Goal: Check status: Check status

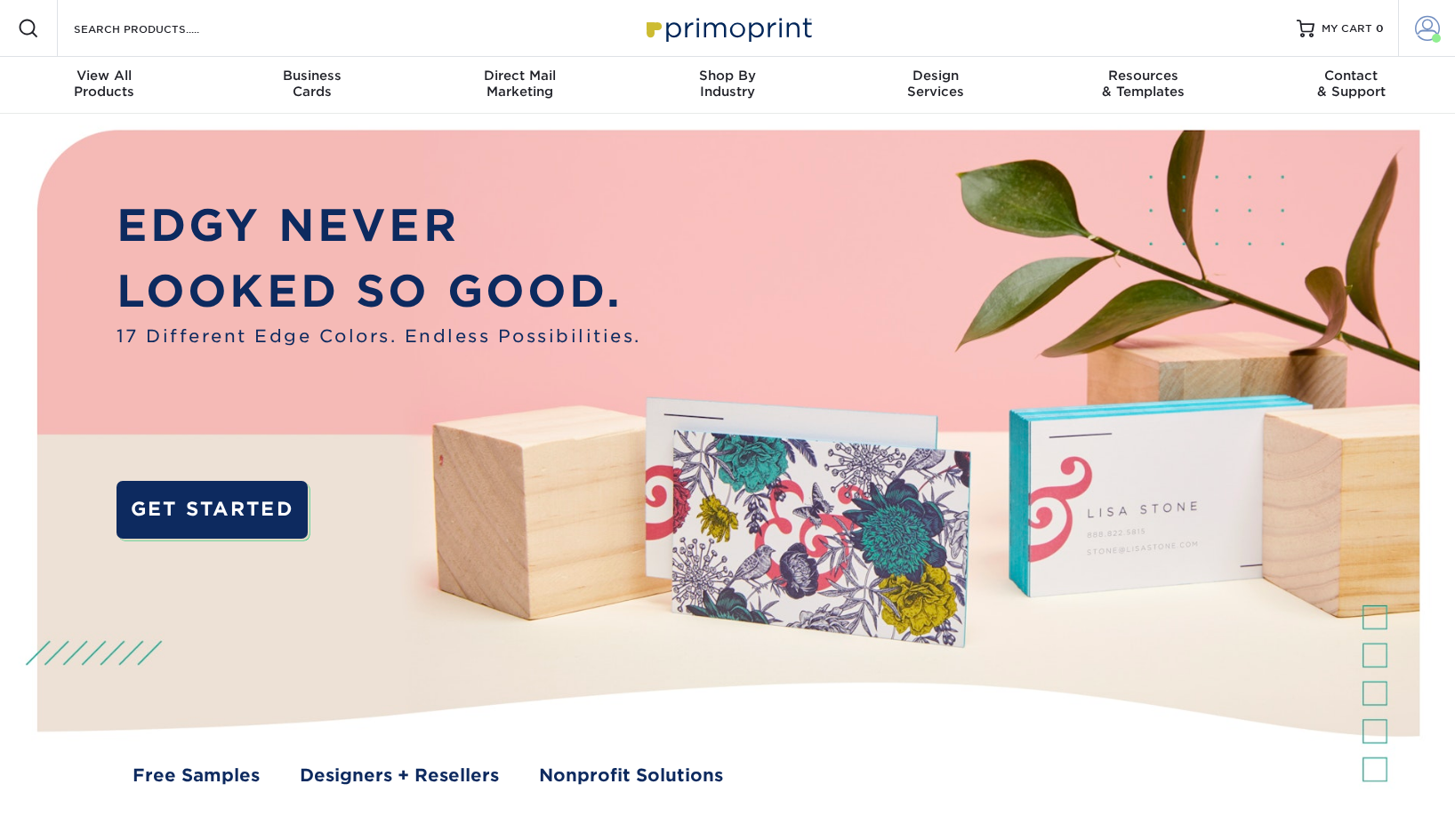
click at [1426, 33] on span at bounding box center [1426, 28] width 25 height 25
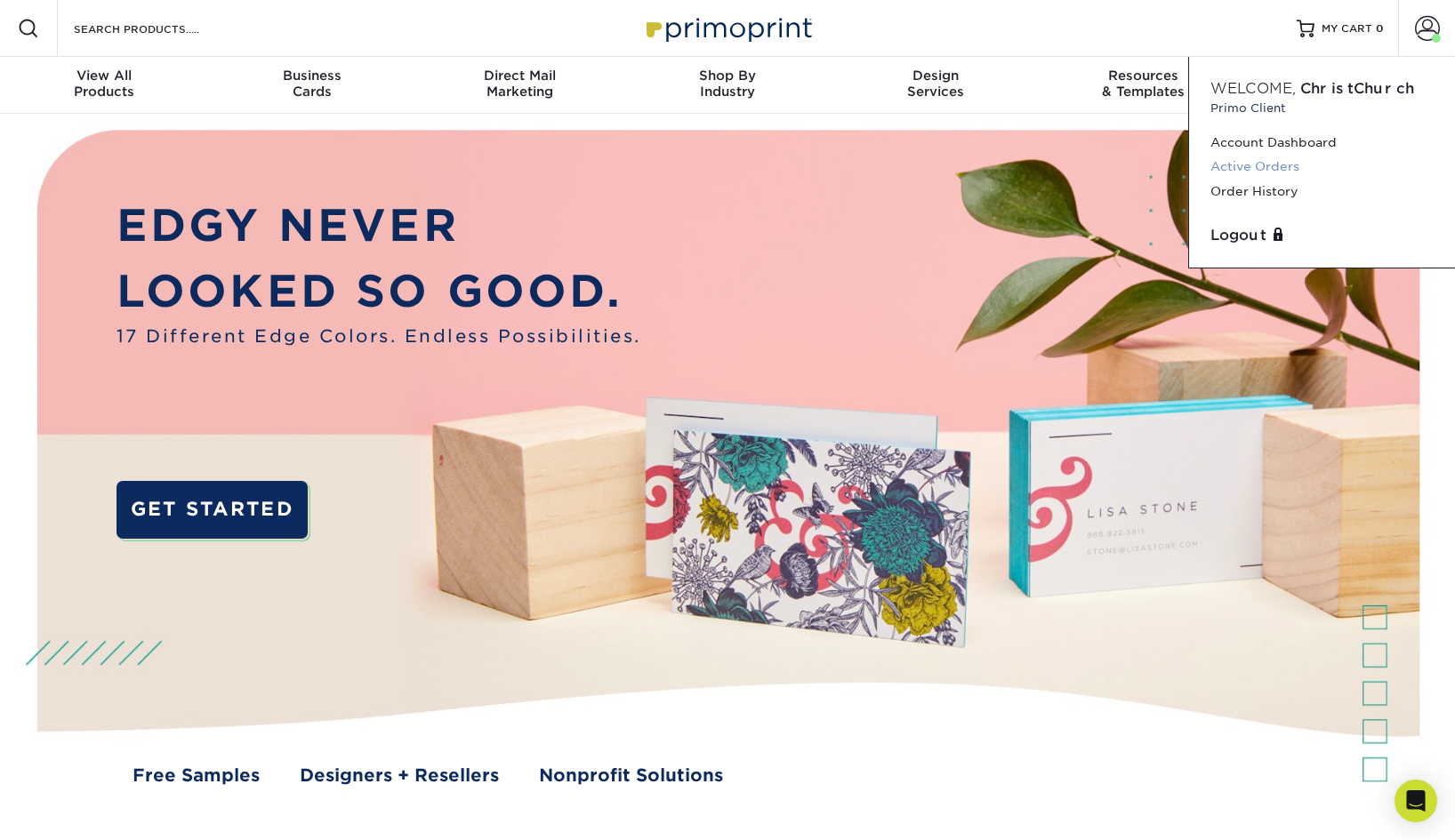
click at [1260, 168] on link "Active Orders" at bounding box center [1322, 167] width 223 height 24
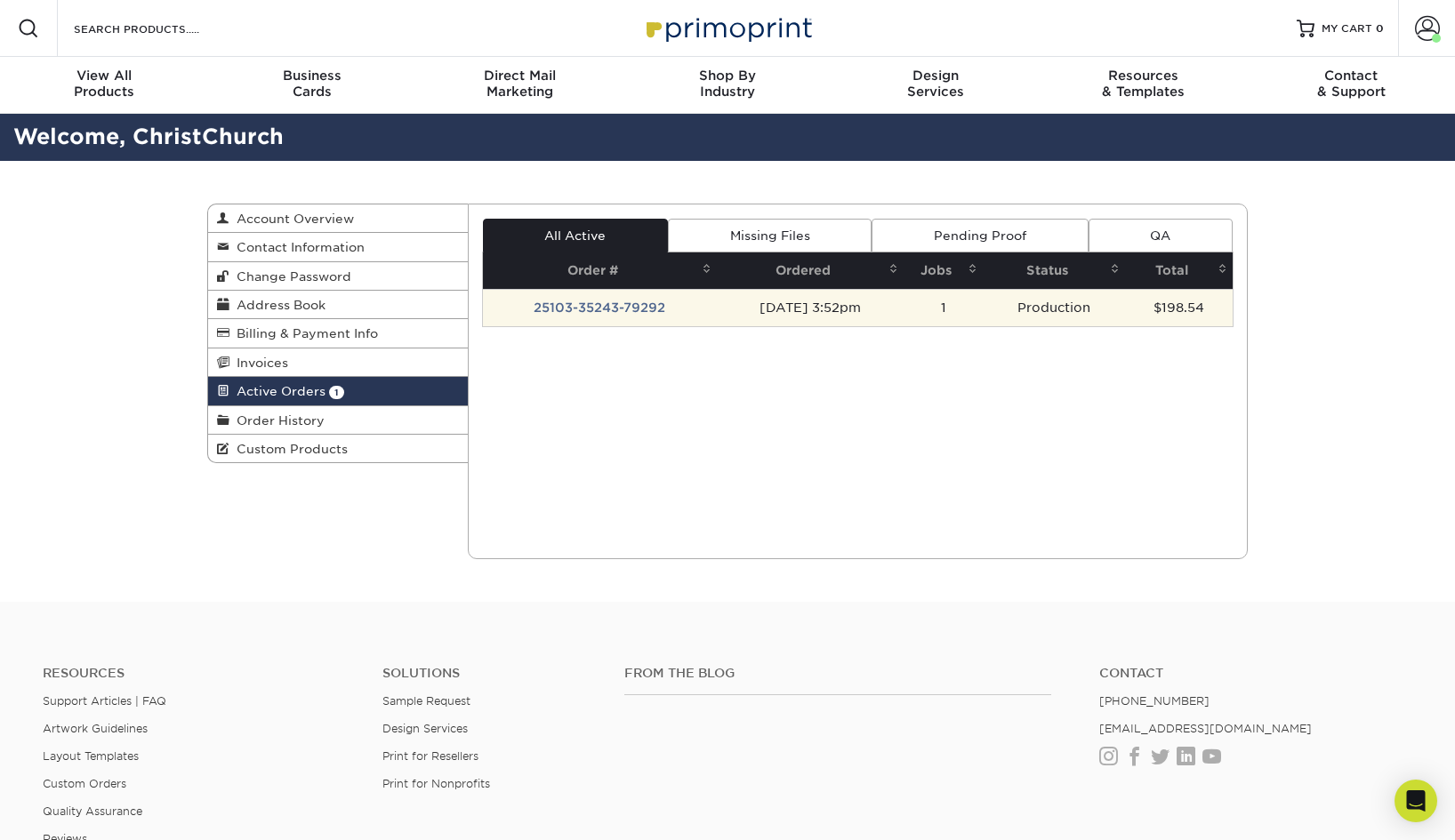
click at [586, 304] on td "25103-35243-79292" at bounding box center [600, 307] width 234 height 38
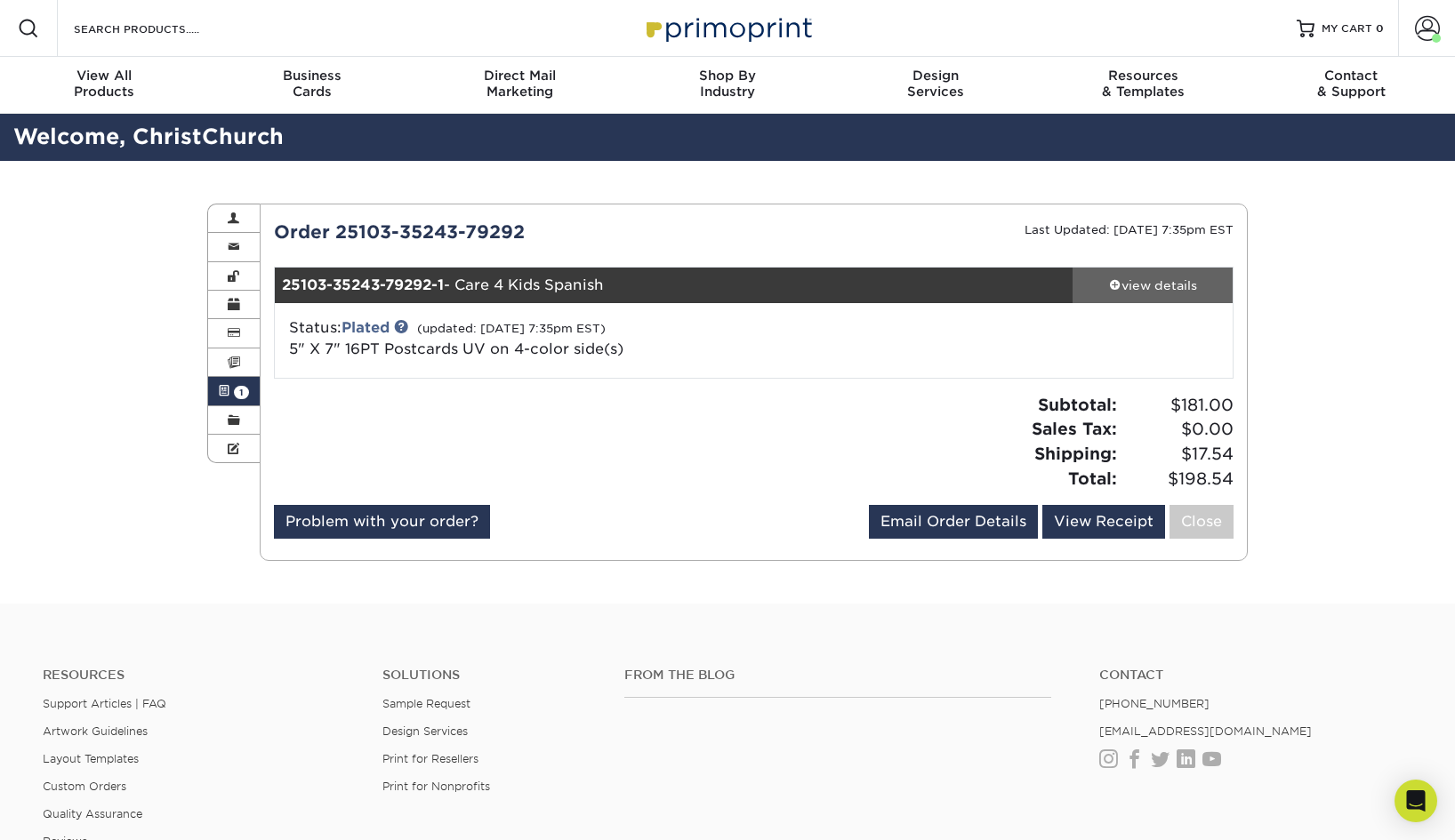
click at [1112, 284] on span at bounding box center [1116, 285] width 13 height 13
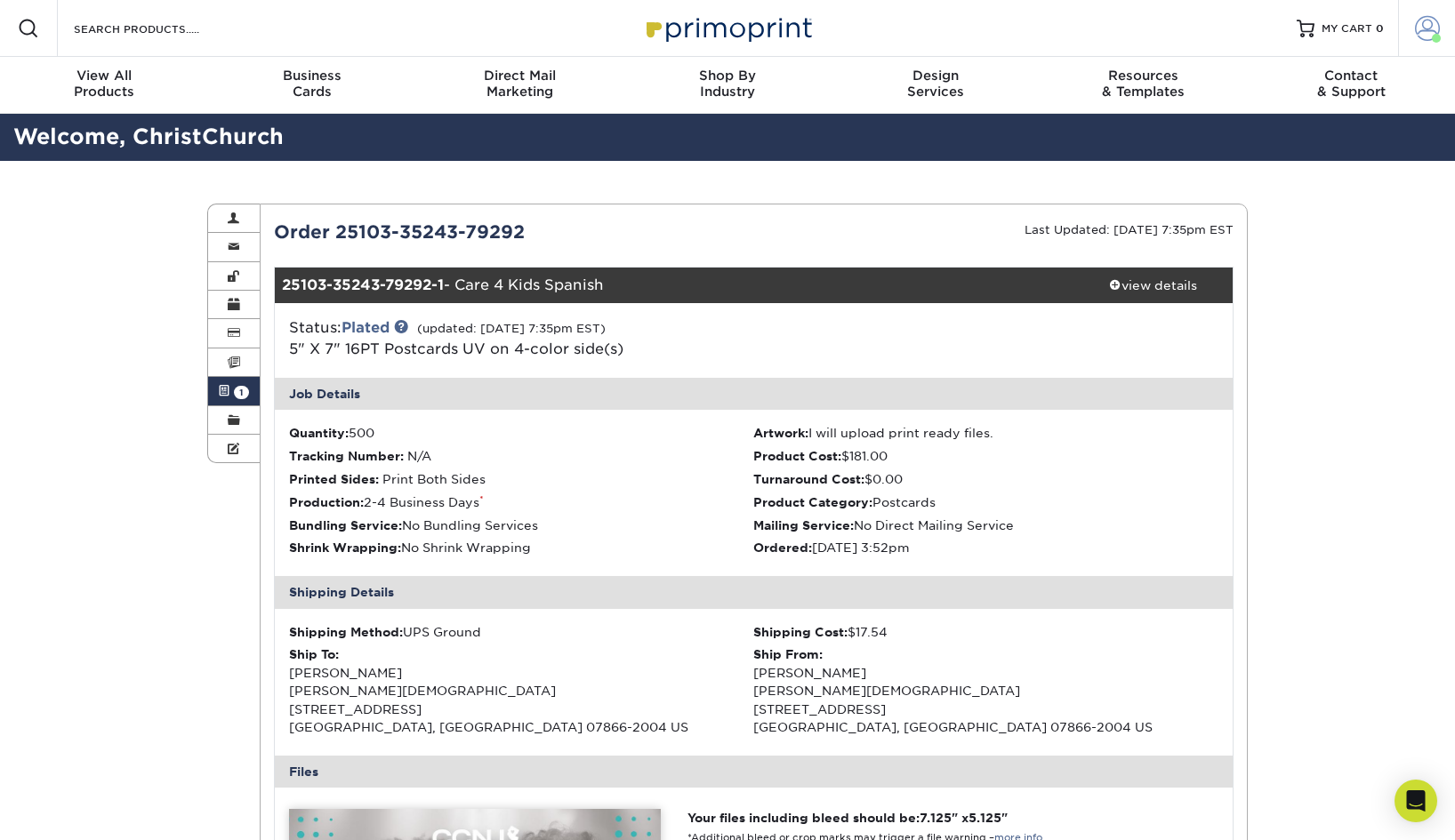
click at [1435, 27] on span at bounding box center [1426, 28] width 25 height 25
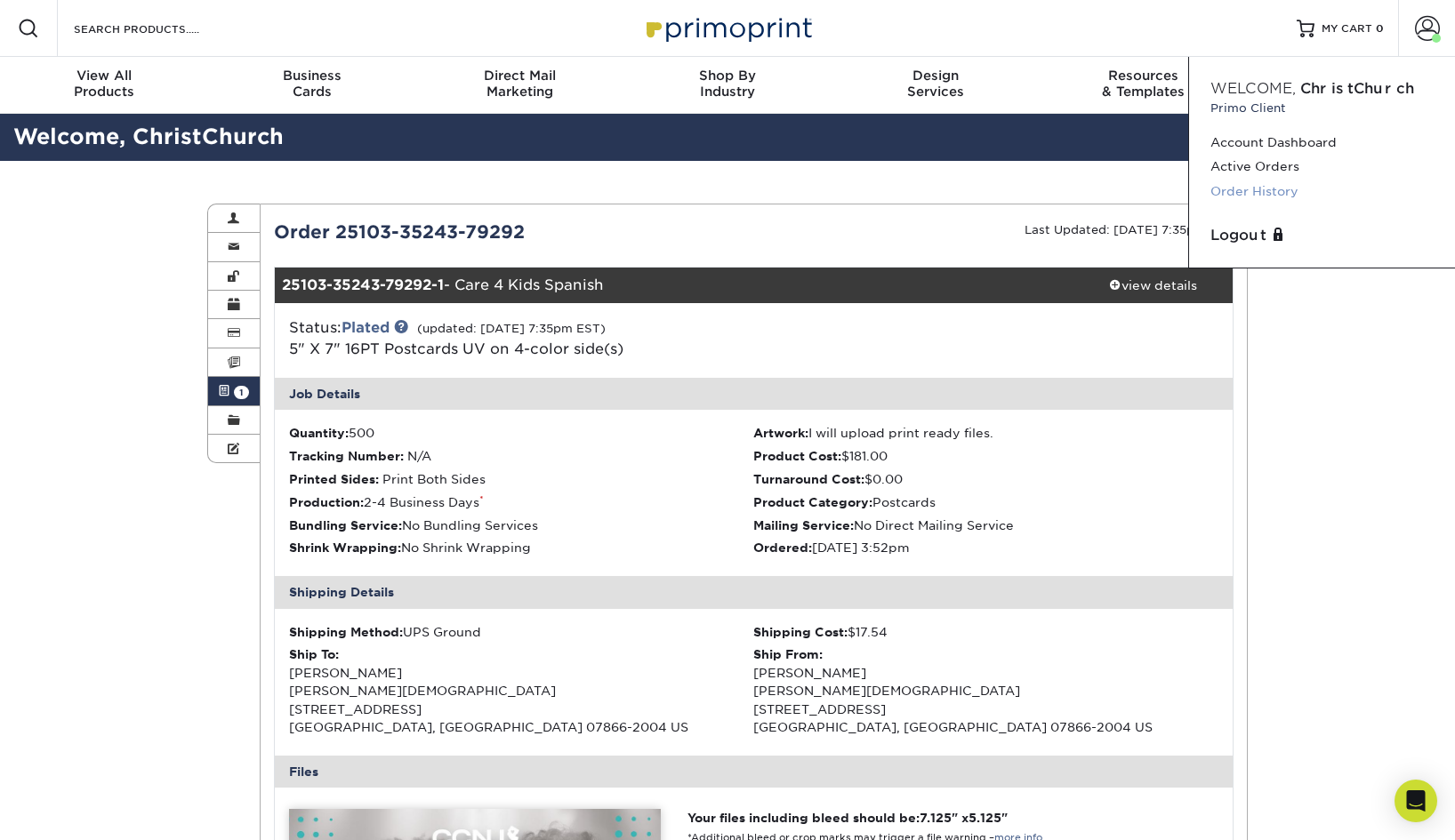
click at [1287, 193] on link "Order History" at bounding box center [1322, 192] width 223 height 24
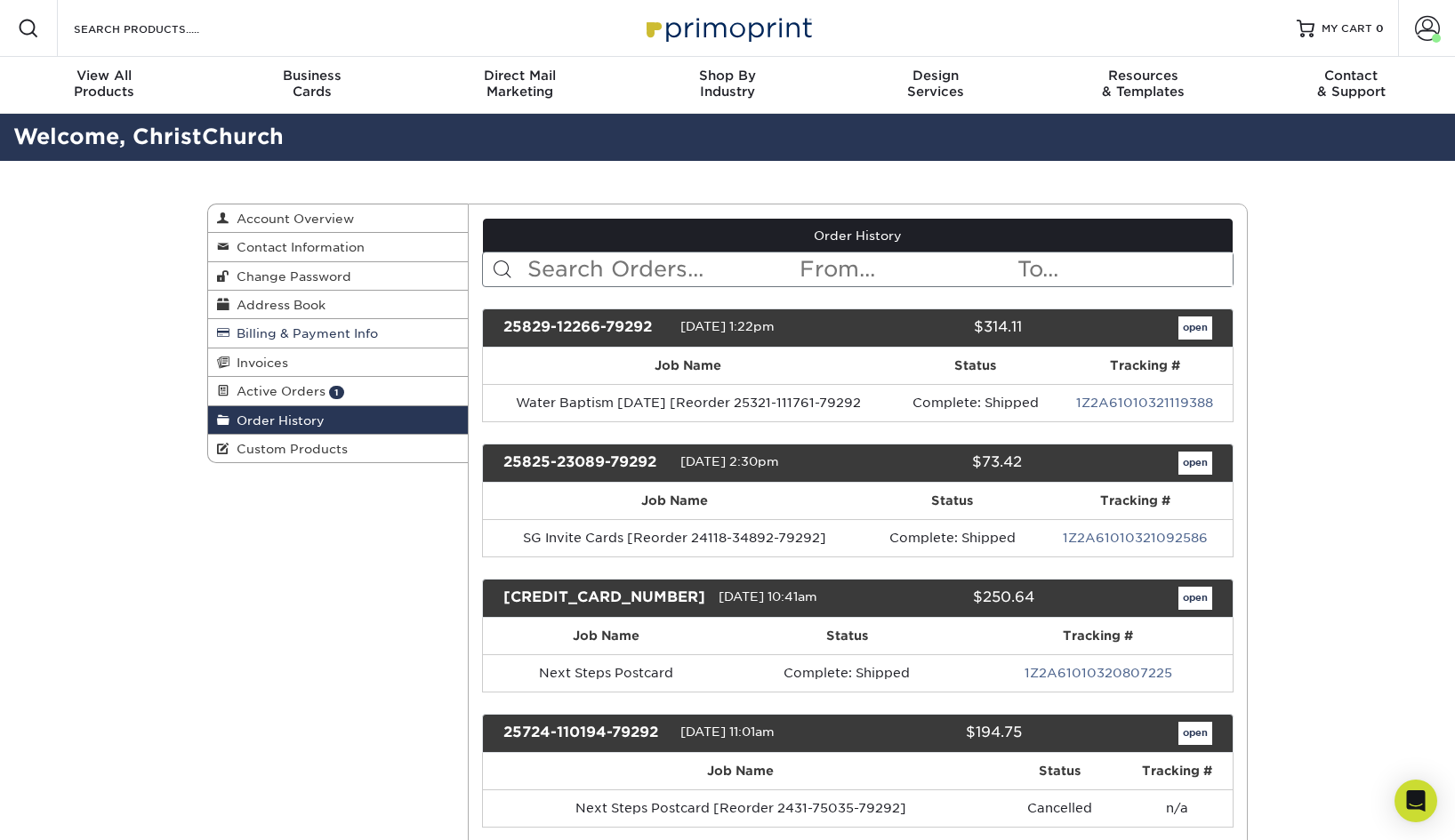
click at [302, 331] on span "Billing & Payment Info" at bounding box center [303, 333] width 148 height 14
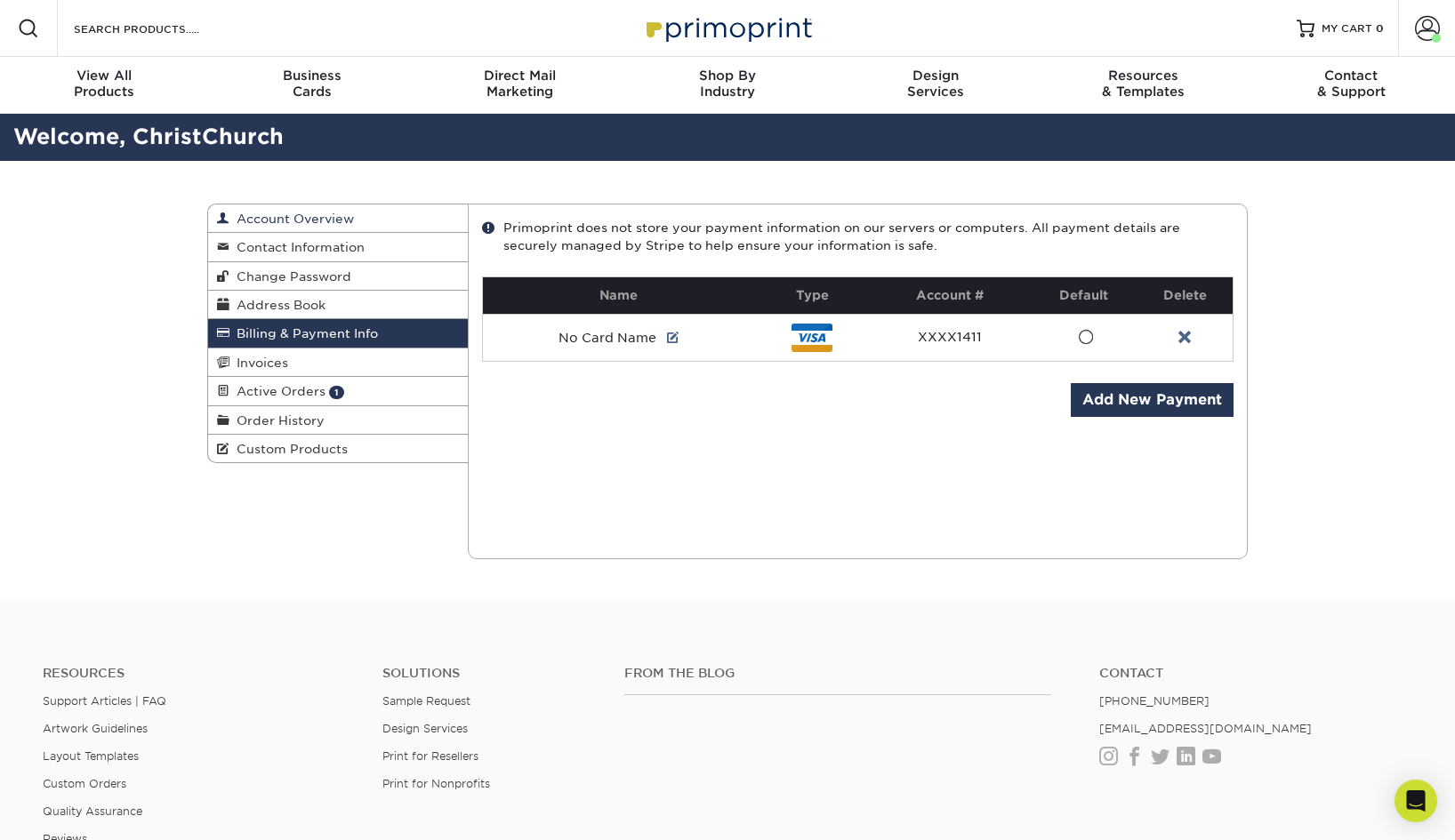
click at [303, 221] on span "Account Overview" at bounding box center [291, 219] width 124 height 14
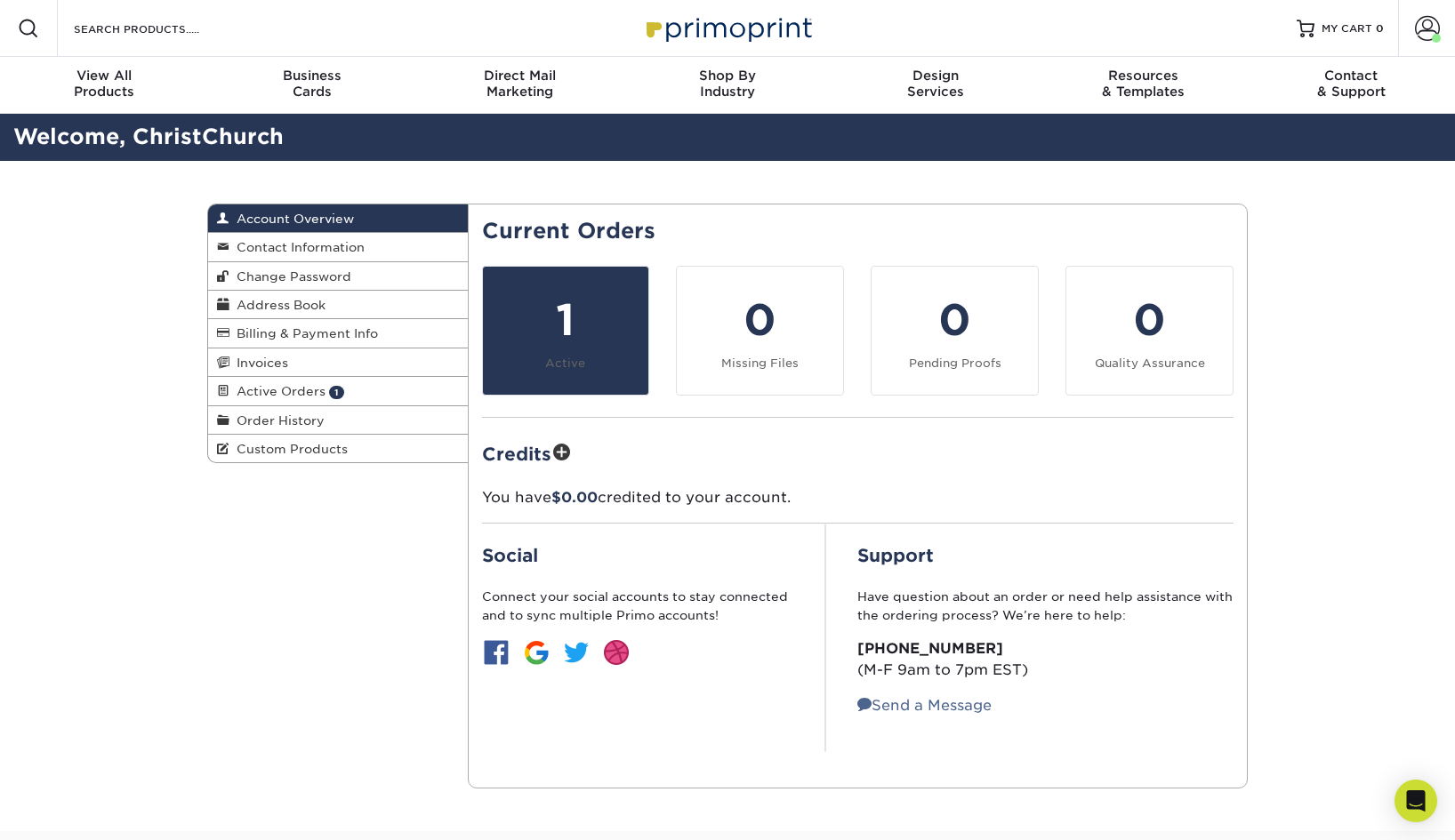
click at [588, 357] on link "1 Active" at bounding box center [566, 330] width 168 height 130
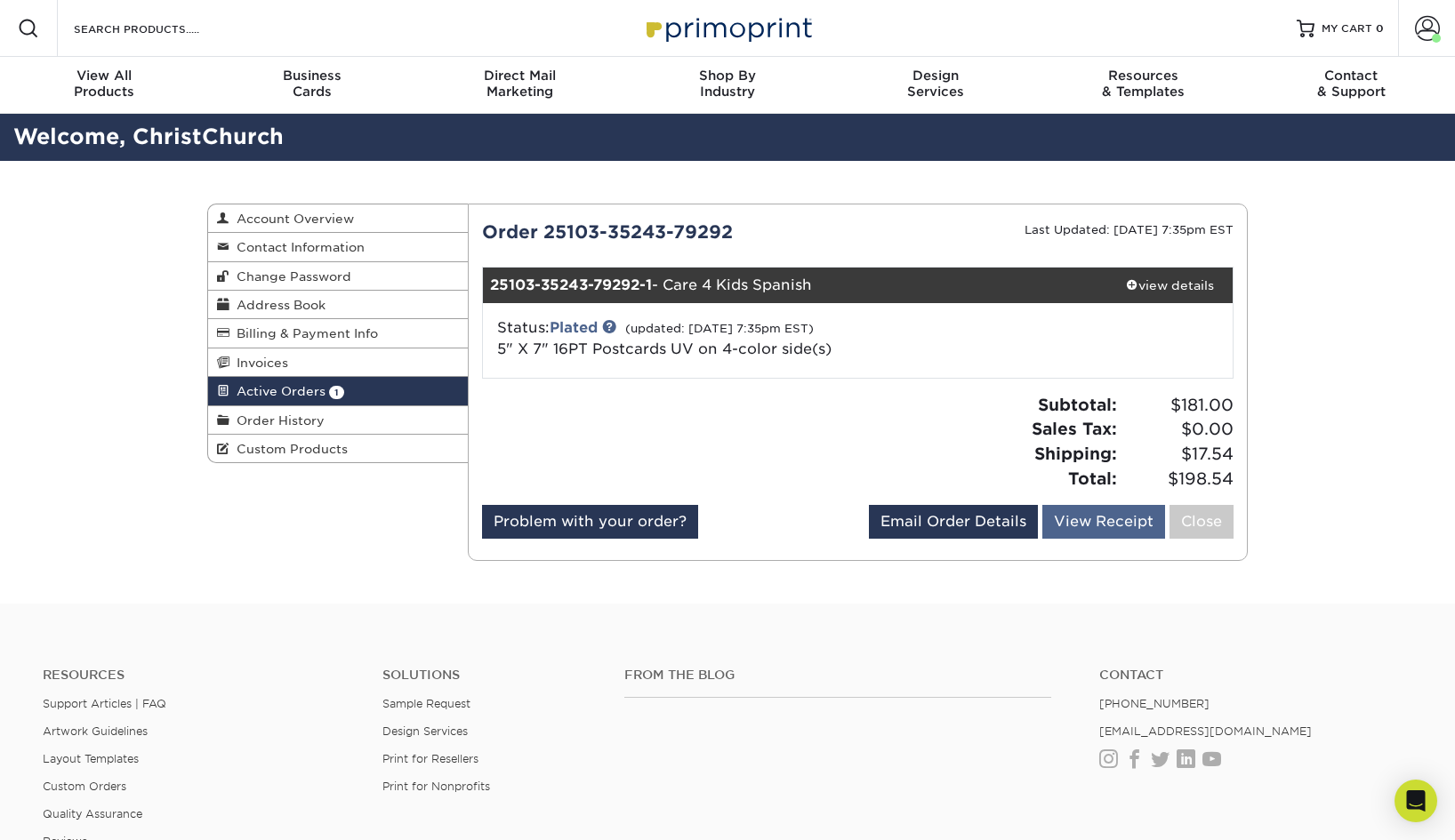
click at [1082, 515] on link "View Receipt" at bounding box center [1103, 522] width 123 height 34
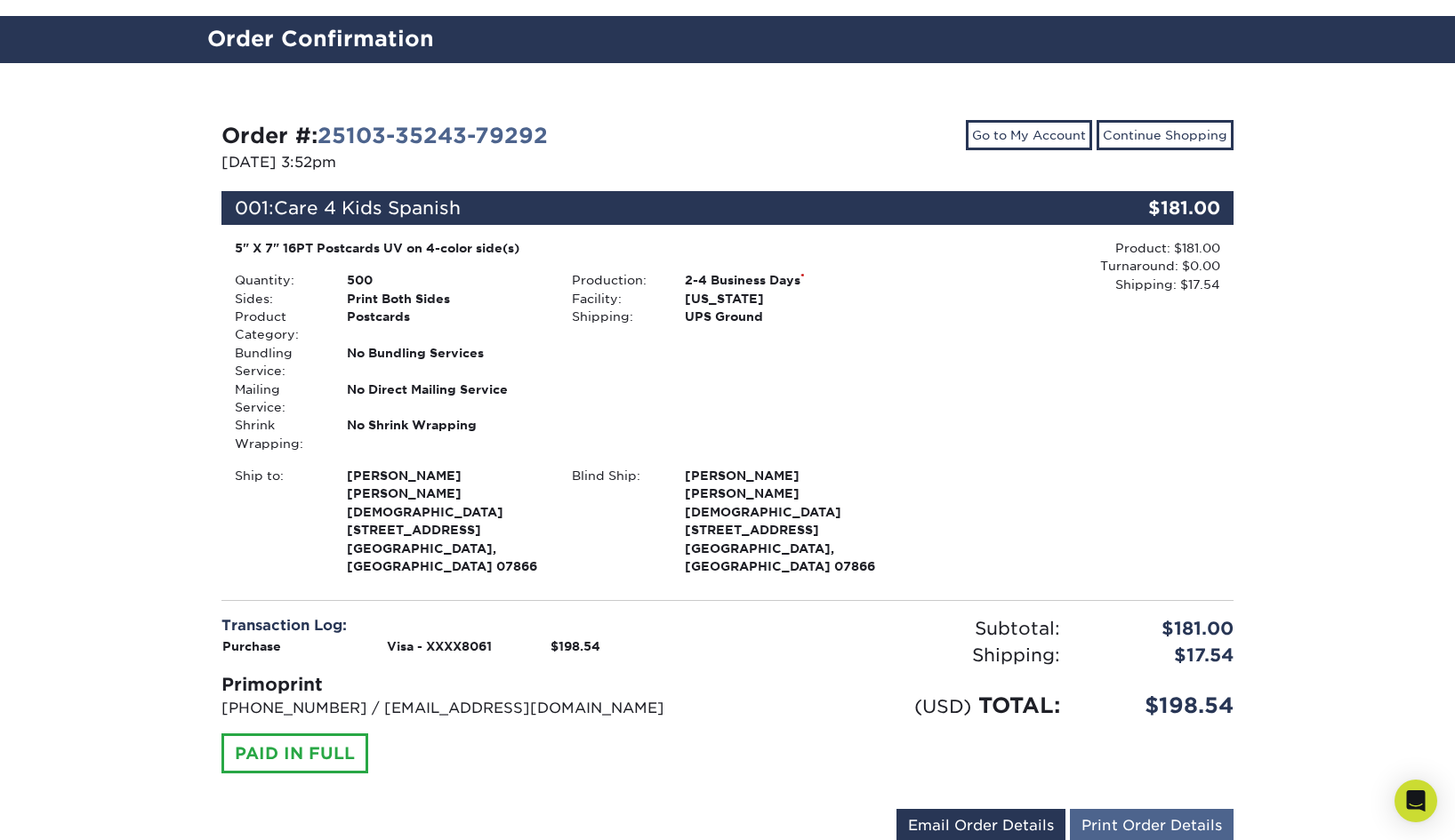
scroll to position [101, 0]
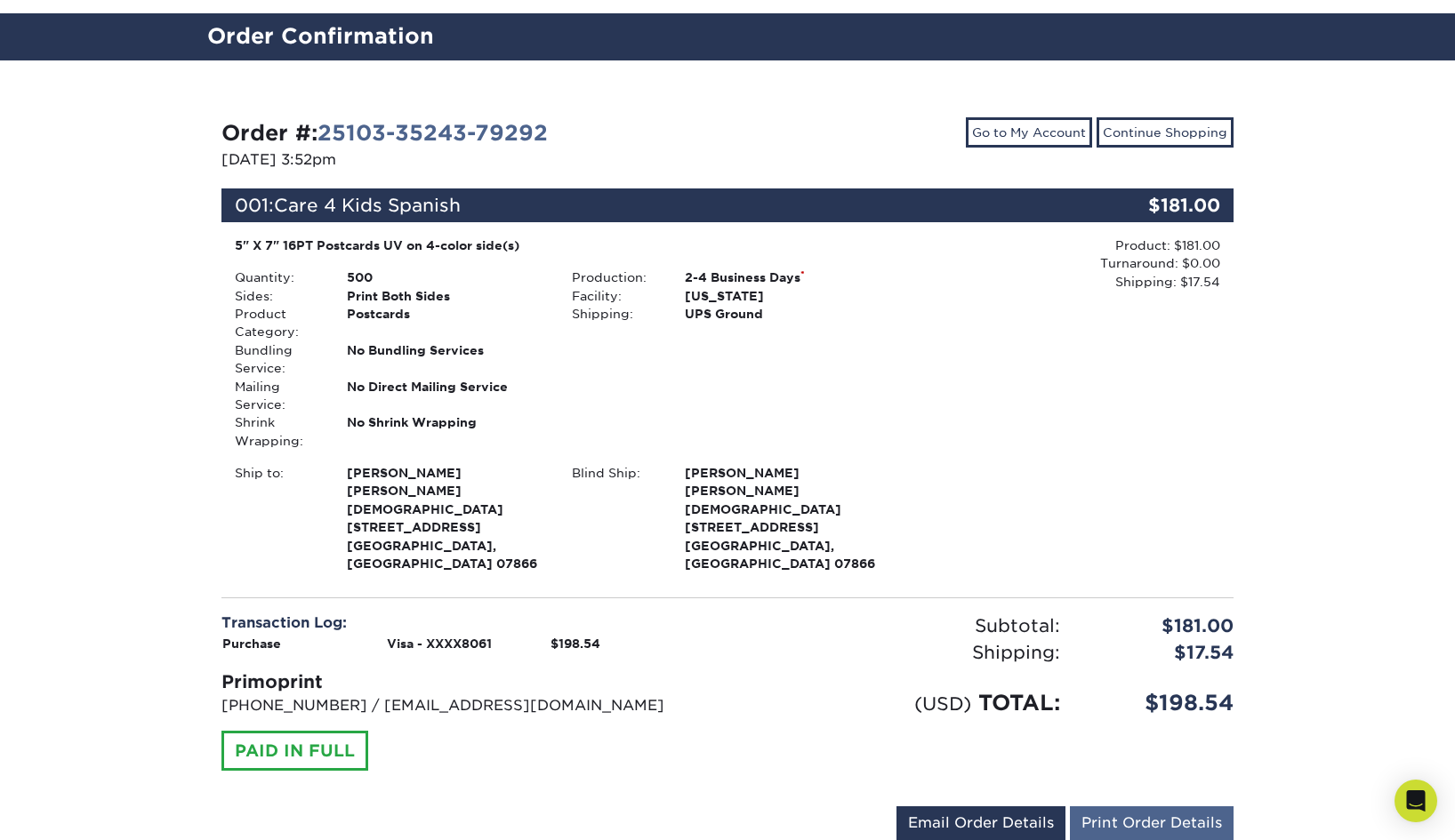
click at [1112, 807] on link "Print Order Details" at bounding box center [1151, 823] width 163 height 34
